Goal: Transaction & Acquisition: Purchase product/service

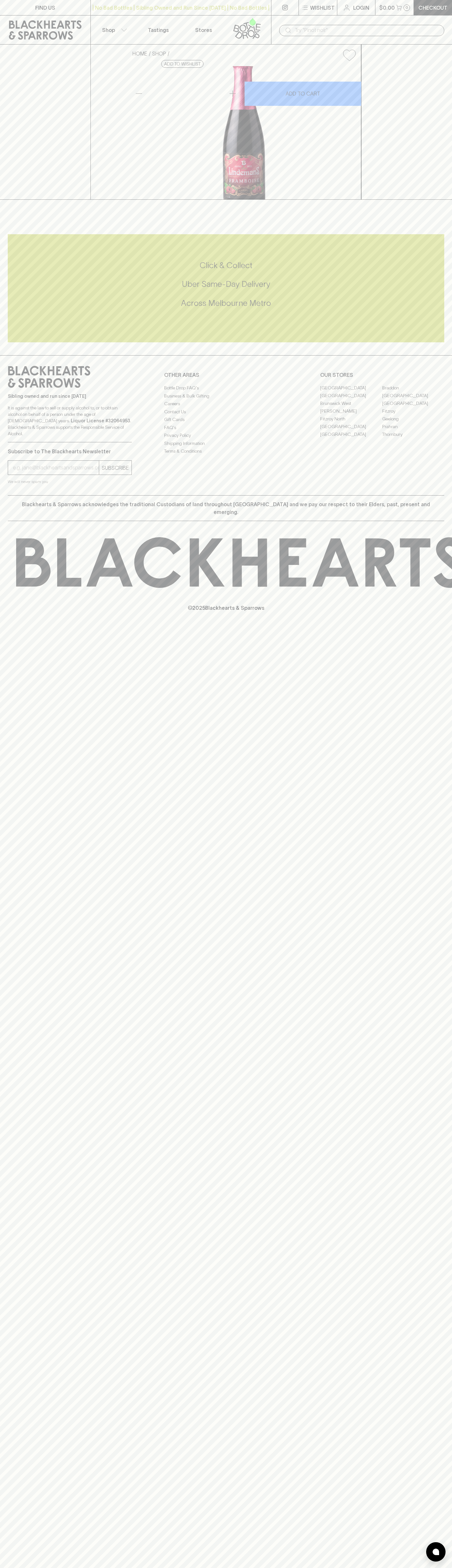
click at [247, 27] on icon at bounding box center [246, 26] width 5 height 7
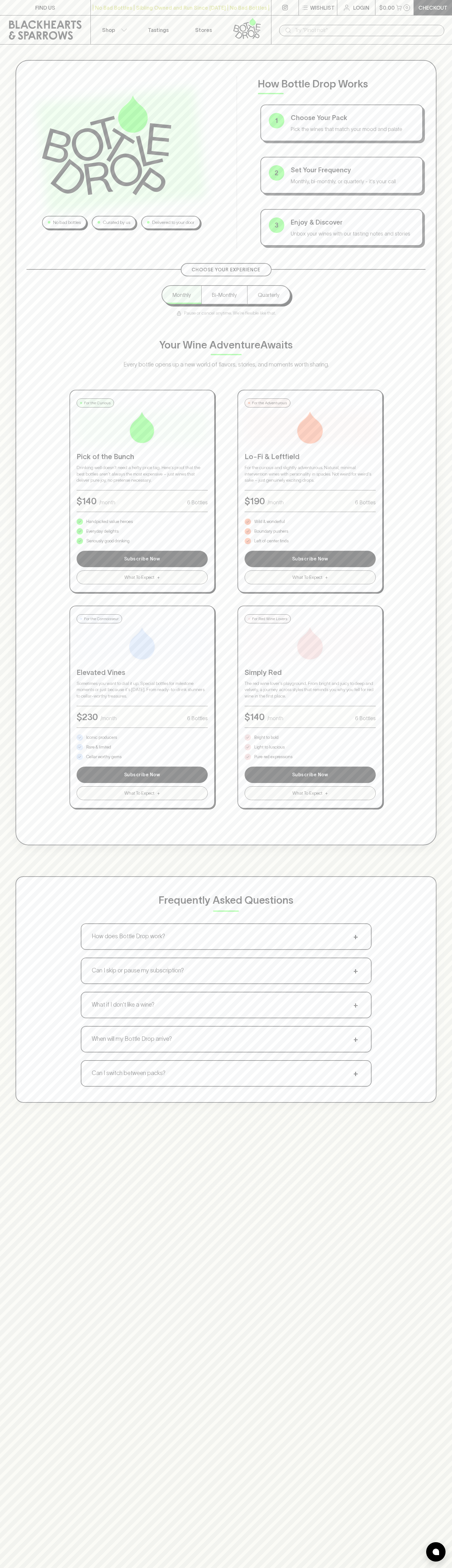
click at [411, 1567] on html "FIND US | No Bad Bottles | Sibling Owned and Run Since 2006 | No Bad Bottles | …" at bounding box center [226, 1013] width 452 height 2027
click at [20, 620] on div "No bad bottles Curated by us Delivered to your door How Bottle Drop Works 1 Cho…" at bounding box center [225, 453] width 421 height 785
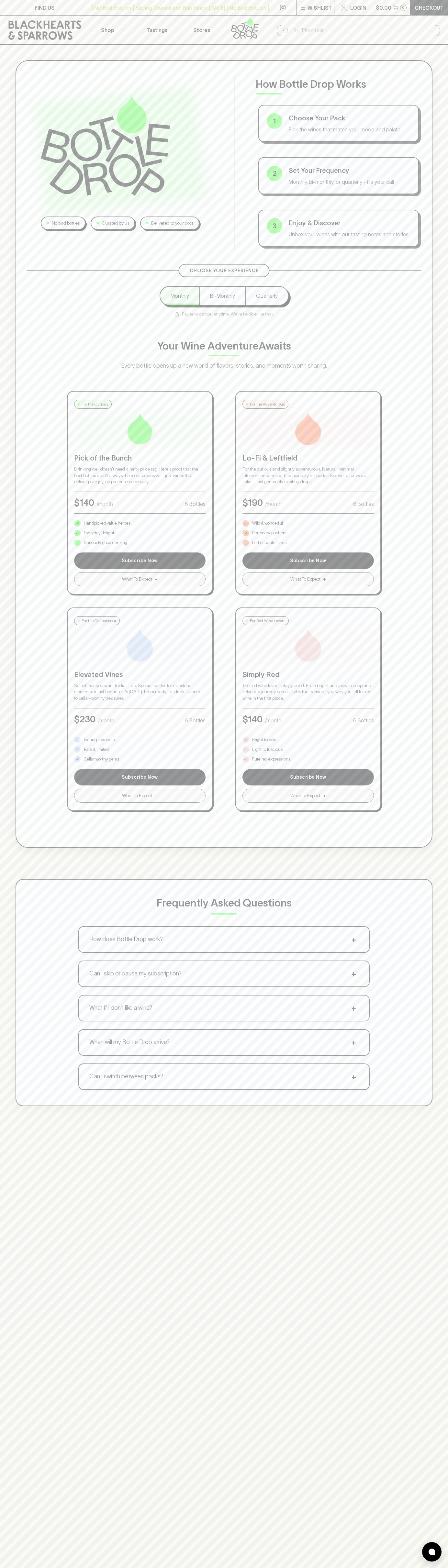
click at [264, 740] on p "Bright to bold" at bounding box center [264, 739] width 24 height 7
